Goal: Transaction & Acquisition: Subscribe to service/newsletter

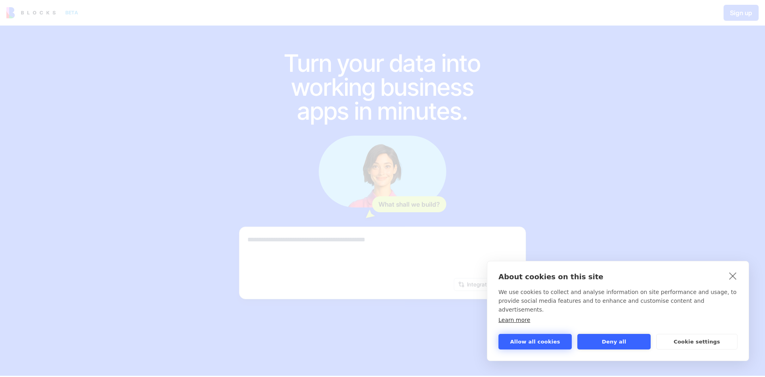
click at [531, 337] on button "Allow all cookies" at bounding box center [535, 342] width 73 height 16
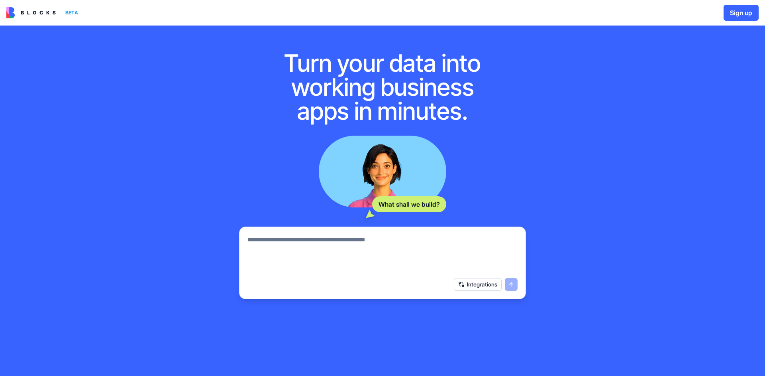
click at [393, 242] on textarea at bounding box center [383, 254] width 270 height 38
click at [740, 13] on button "Sign up" at bounding box center [741, 13] width 35 height 16
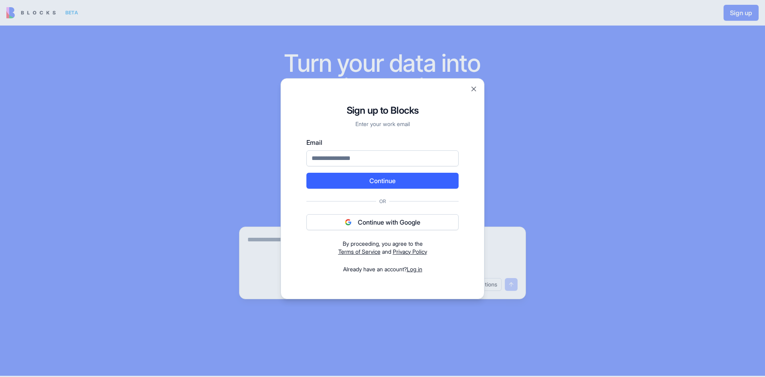
click at [392, 224] on button "Continue with Google" at bounding box center [383, 222] width 152 height 16
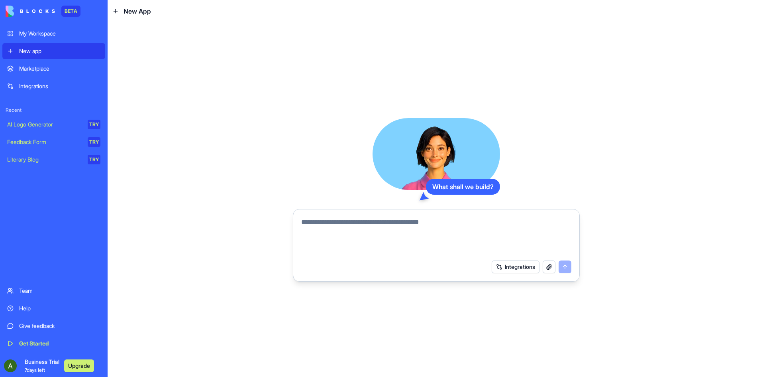
click at [28, 291] on div "Team" at bounding box center [59, 291] width 81 height 8
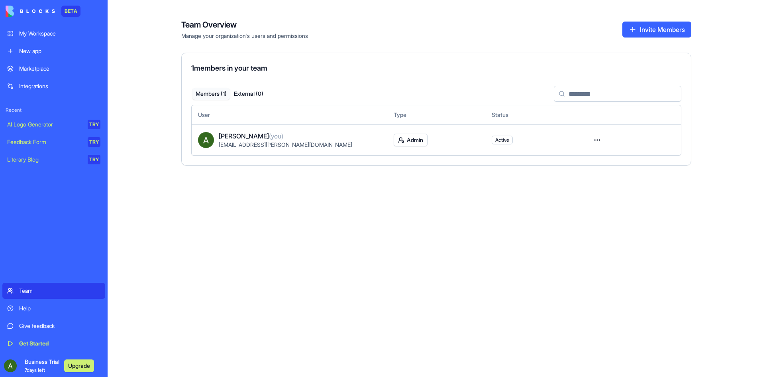
click at [43, 33] on div "My Workspace" at bounding box center [59, 34] width 81 height 8
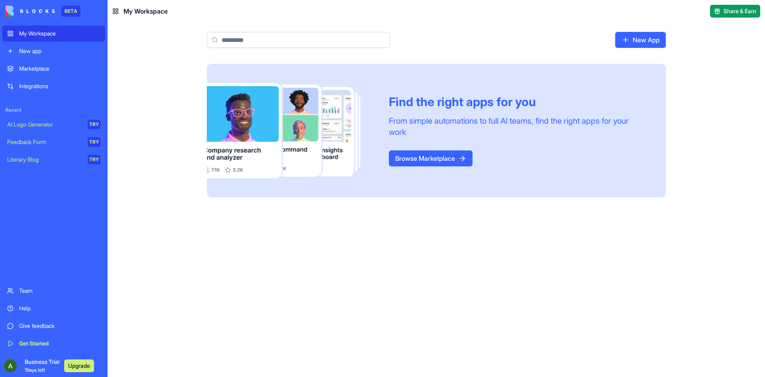
click at [44, 82] on div "Integrations" at bounding box center [59, 86] width 81 height 8
